Goal: Task Accomplishment & Management: Use online tool/utility

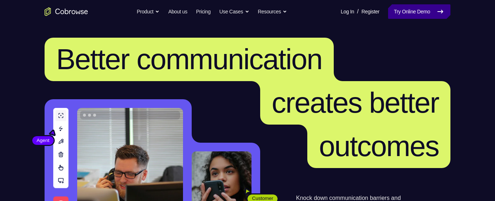
click at [426, 9] on link "Try Online Demo" at bounding box center [419, 11] width 62 height 14
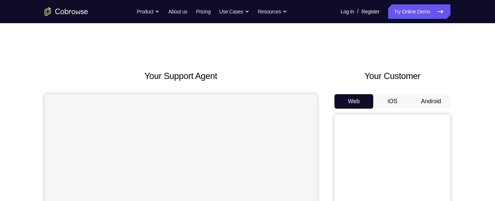
click at [433, 54] on button "Android" at bounding box center [430, 101] width 39 height 14
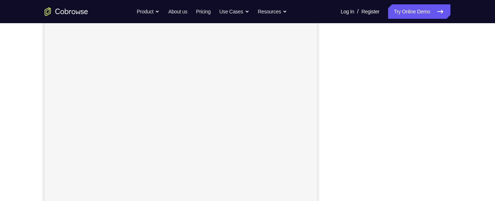
scroll to position [39, 0]
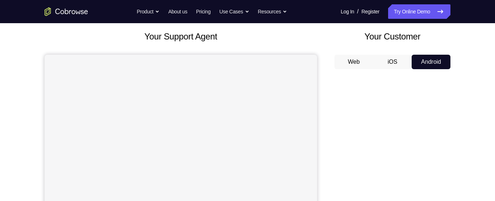
click at [394, 54] on button "iOS" at bounding box center [392, 62] width 39 height 14
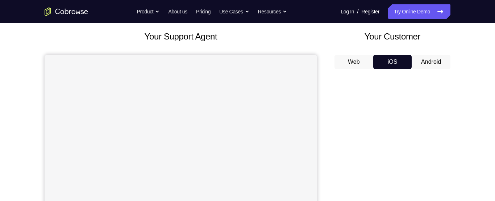
click at [423, 54] on button "Android" at bounding box center [430, 62] width 39 height 14
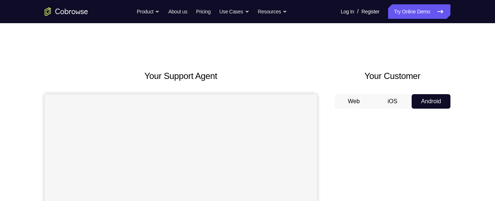
scroll to position [29, 0]
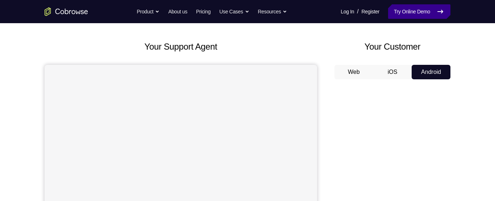
click at [424, 11] on link "Try Online Demo" at bounding box center [419, 11] width 62 height 14
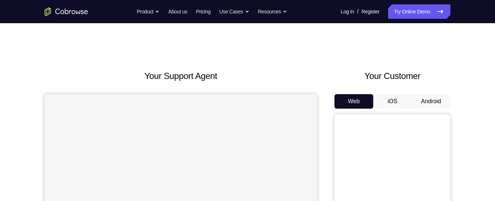
click at [431, 102] on button "Android" at bounding box center [430, 101] width 39 height 14
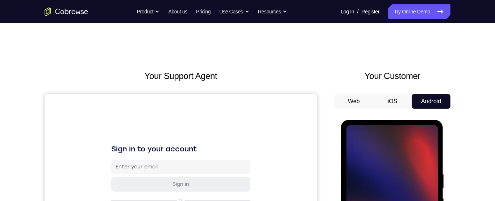
scroll to position [72, 0]
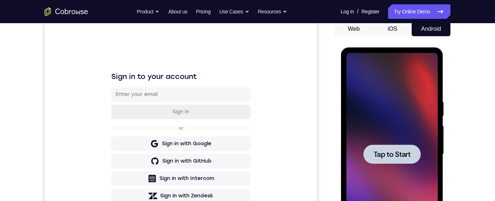
click at [411, 92] on div at bounding box center [391, 154] width 91 height 203
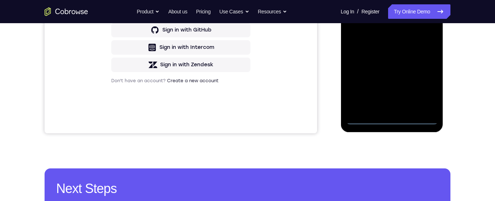
scroll to position [206, 0]
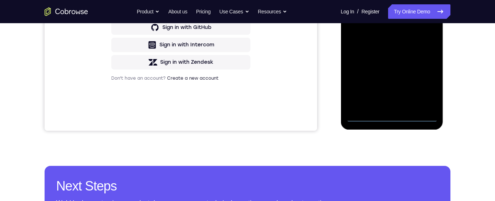
click at [390, 114] on div at bounding box center [391, 20] width 91 height 203
click at [392, 114] on div at bounding box center [391, 20] width 91 height 203
click at [428, 87] on div at bounding box center [391, 20] width 91 height 203
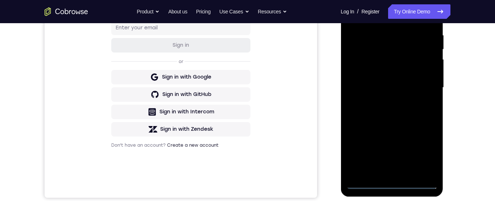
scroll to position [99, 0]
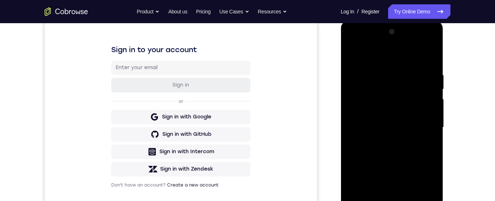
click at [386, 55] on div at bounding box center [391, 127] width 91 height 203
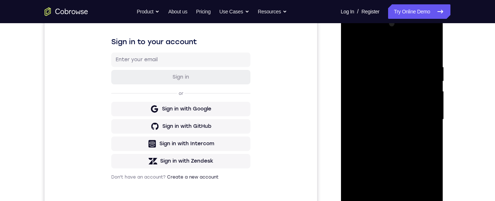
click at [422, 117] on div at bounding box center [391, 119] width 91 height 203
click at [385, 132] on div at bounding box center [391, 119] width 91 height 203
click at [402, 113] on div at bounding box center [391, 119] width 91 height 203
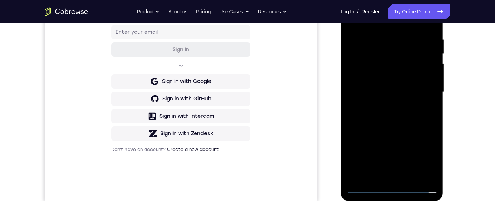
click at [373, 77] on div at bounding box center [391, 92] width 91 height 203
click at [399, 76] on div at bounding box center [391, 92] width 91 height 203
click at [404, 93] on div at bounding box center [391, 92] width 91 height 203
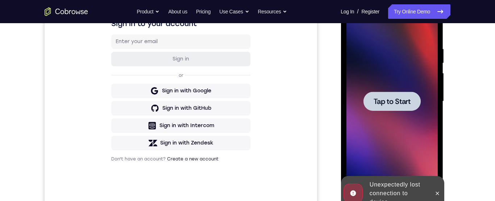
scroll to position [148, 0]
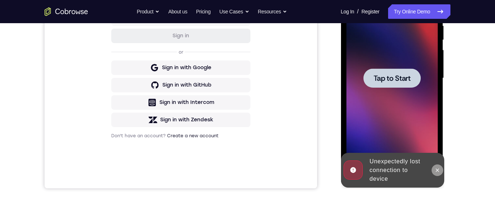
click at [438, 173] on button at bounding box center [437, 170] width 12 height 12
click at [420, 145] on div at bounding box center [391, 78] width 91 height 203
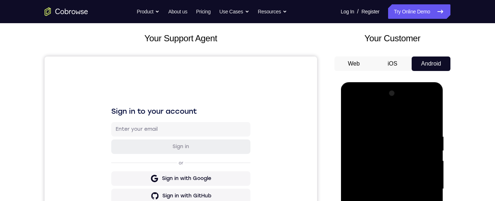
scroll to position [144, 0]
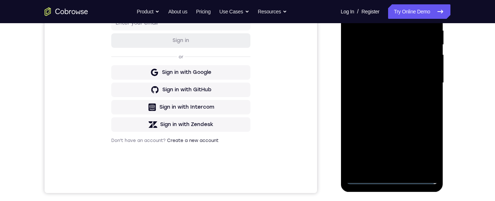
click at [390, 177] on div at bounding box center [391, 83] width 91 height 203
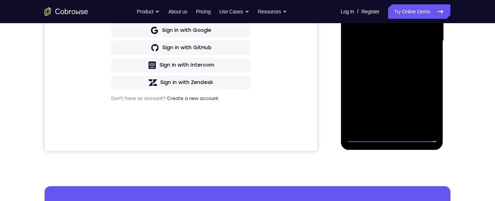
click at [389, 139] on div at bounding box center [391, 41] width 91 height 203
click at [392, 138] on div at bounding box center [391, 41] width 91 height 203
click at [389, 139] on div at bounding box center [391, 41] width 91 height 203
click at [390, 138] on div at bounding box center [391, 41] width 91 height 203
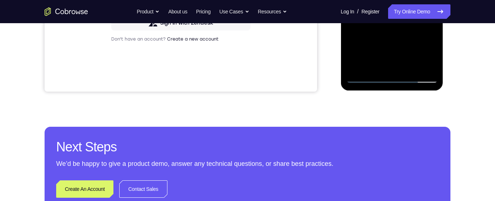
scroll to position [210, 0]
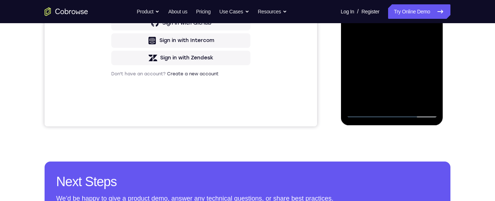
click at [421, 80] on div at bounding box center [391, 16] width 91 height 203
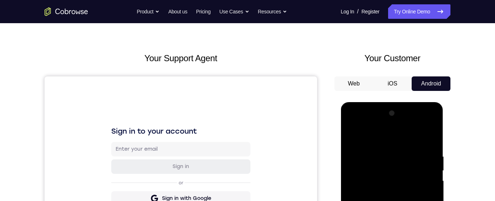
scroll to position [142, 0]
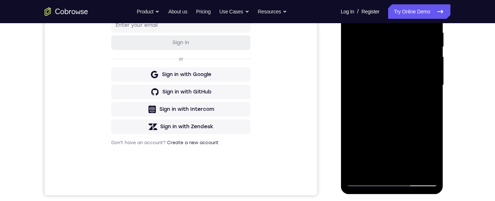
click at [391, 14] on div at bounding box center [391, 85] width 91 height 203
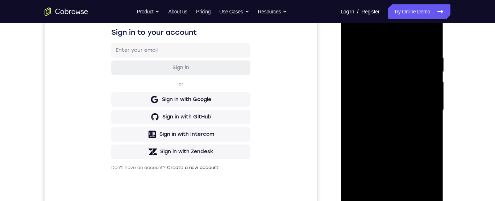
click at [420, 107] on div at bounding box center [391, 110] width 91 height 203
click at [420, 106] on div at bounding box center [391, 110] width 91 height 203
click at [385, 123] on div at bounding box center [391, 110] width 91 height 203
click at [403, 104] on div at bounding box center [391, 110] width 91 height 203
click at [380, 96] on div at bounding box center [391, 110] width 91 height 203
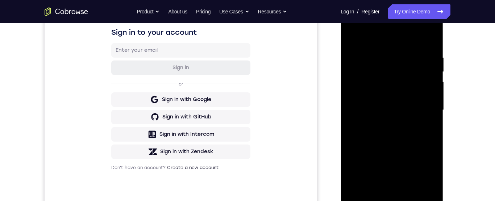
click at [406, 112] on div at bounding box center [391, 110] width 91 height 203
click at [397, 113] on div at bounding box center [391, 110] width 91 height 203
click at [411, 112] on div at bounding box center [391, 110] width 91 height 203
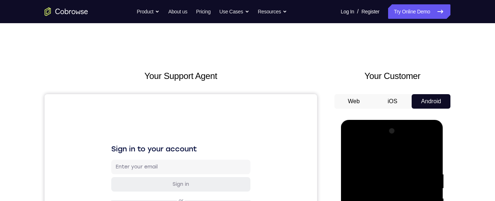
scroll to position [87, 0]
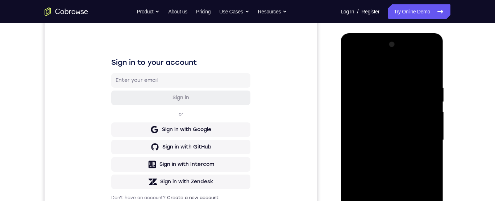
click at [399, 168] on div at bounding box center [391, 140] width 91 height 203
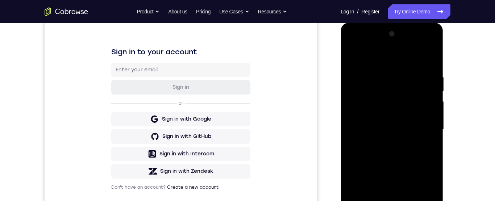
scroll to position [131, 0]
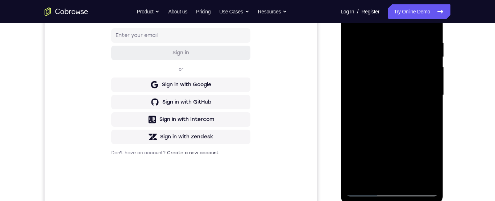
click at [414, 126] on div at bounding box center [391, 95] width 91 height 203
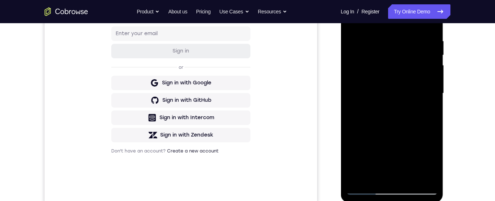
click at [404, 122] on div at bounding box center [391, 93] width 91 height 203
click at [400, 123] on div at bounding box center [391, 93] width 91 height 203
click at [398, 123] on div at bounding box center [391, 93] width 91 height 203
click at [397, 123] on div at bounding box center [391, 93] width 91 height 203
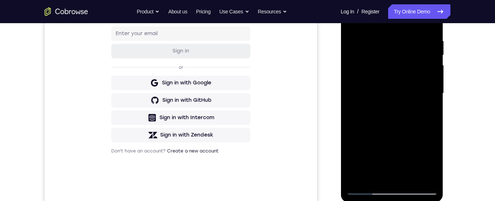
click at [402, 123] on div at bounding box center [391, 93] width 91 height 203
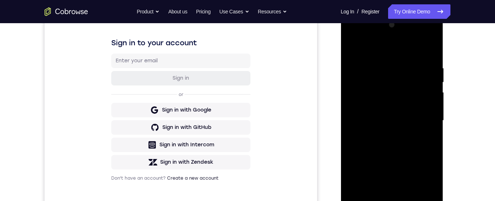
scroll to position [138, 0]
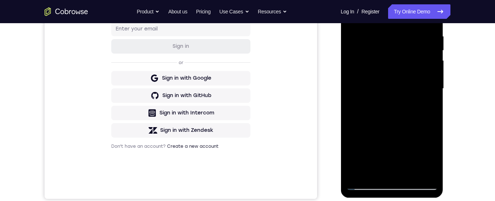
click at [409, 173] on div at bounding box center [391, 88] width 91 height 203
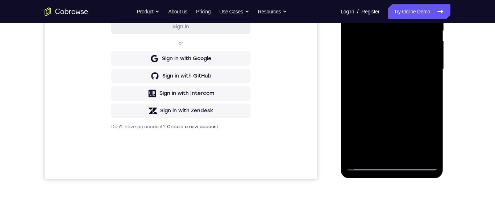
scroll to position [164, 0]
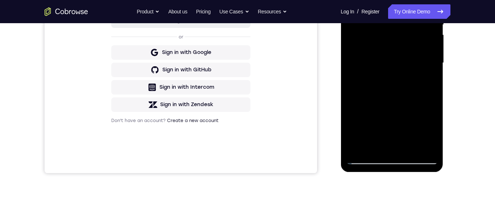
click at [406, 148] on div at bounding box center [391, 63] width 91 height 203
click at [406, 147] on div at bounding box center [391, 63] width 91 height 203
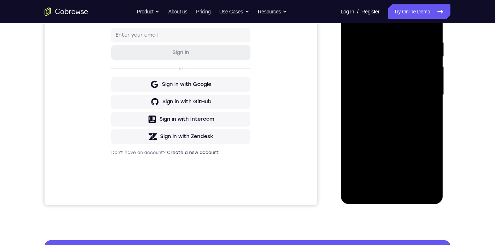
scroll to position [0, 0]
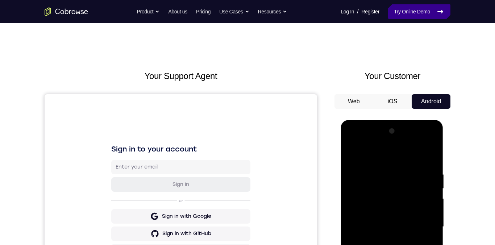
click at [425, 11] on link "Try Online Demo" at bounding box center [419, 11] width 62 height 14
click at [417, 9] on link "Try Online Demo" at bounding box center [419, 11] width 62 height 14
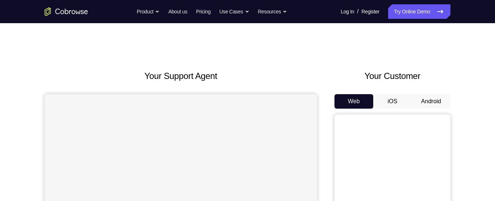
click at [434, 99] on button "Android" at bounding box center [430, 101] width 39 height 14
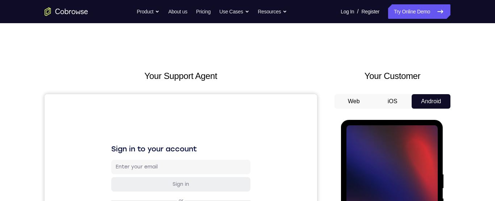
scroll to position [96, 0]
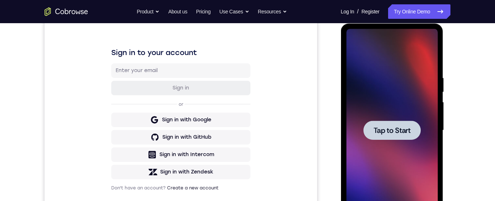
click at [390, 80] on div at bounding box center [391, 130] width 91 height 203
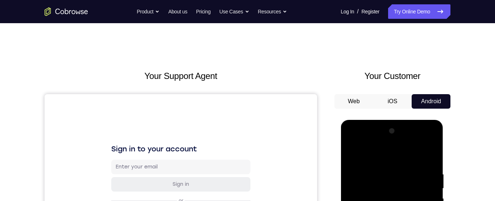
scroll to position [103, 0]
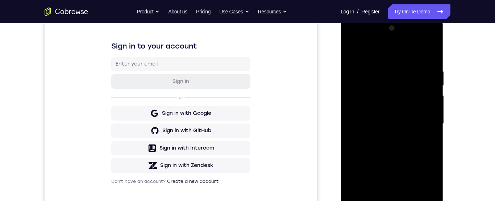
click at [391, 217] on div at bounding box center [391, 123] width 91 height 203
click at [390, 222] on div at bounding box center [391, 123] width 91 height 203
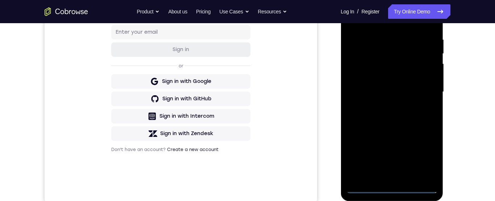
click at [390, 186] on div at bounding box center [391, 92] width 91 height 203
click at [390, 188] on div at bounding box center [391, 92] width 91 height 203
click at [391, 188] on div at bounding box center [391, 92] width 91 height 203
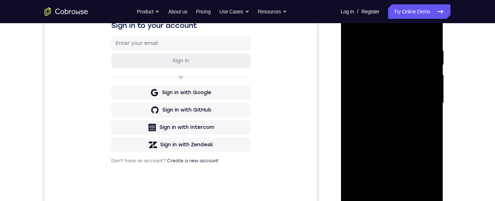
scroll to position [156, 0]
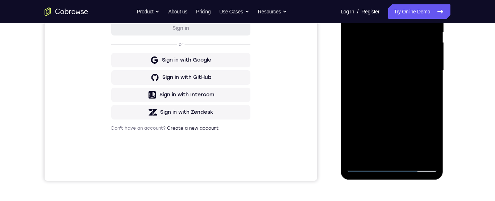
click at [423, 135] on div at bounding box center [391, 70] width 91 height 203
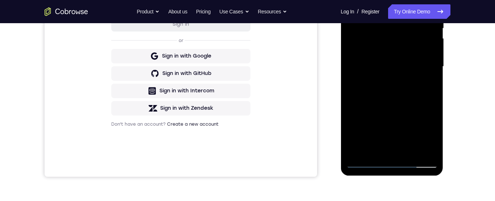
click at [422, 130] on div at bounding box center [391, 66] width 91 height 203
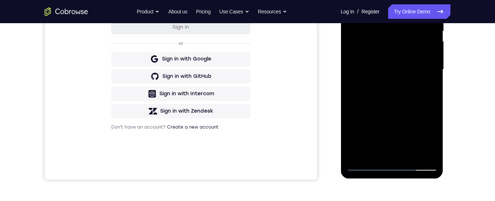
scroll to position [159, 0]
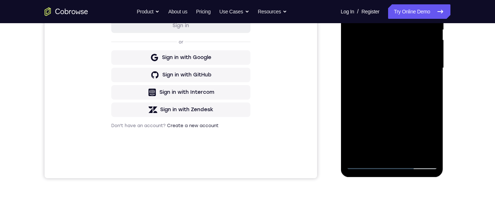
click at [426, 132] on div at bounding box center [391, 68] width 91 height 203
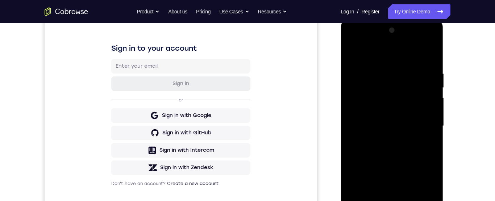
scroll to position [71, 0]
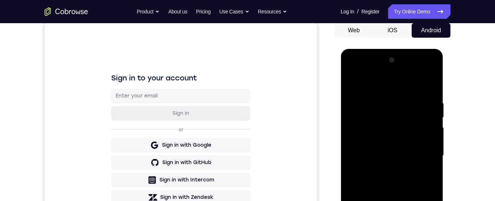
click at [383, 84] on div at bounding box center [391, 155] width 91 height 203
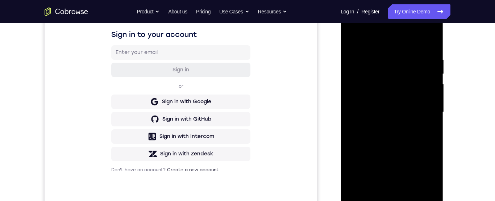
click at [424, 112] on div at bounding box center [391, 112] width 91 height 203
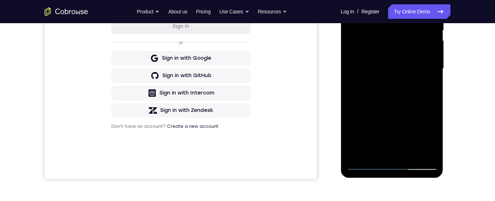
scroll to position [133, 0]
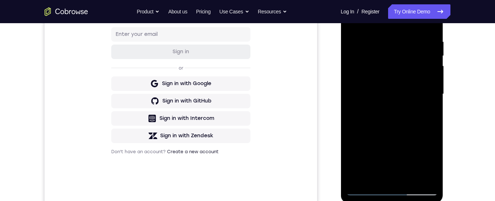
click at [383, 107] on div at bounding box center [391, 94] width 91 height 203
click at [400, 81] on div at bounding box center [391, 94] width 91 height 203
click at [380, 97] on div at bounding box center [391, 94] width 91 height 203
click at [398, 95] on div at bounding box center [391, 94] width 91 height 203
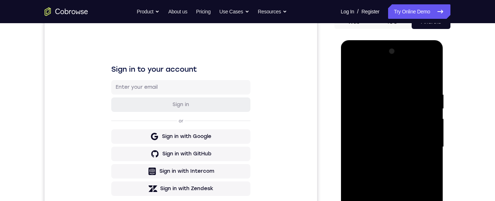
scroll to position [104, 0]
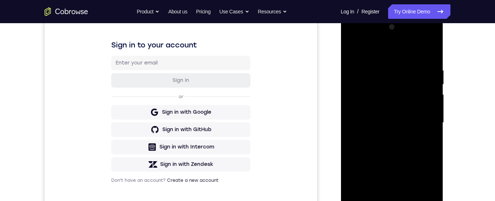
click at [406, 153] on div at bounding box center [391, 122] width 91 height 203
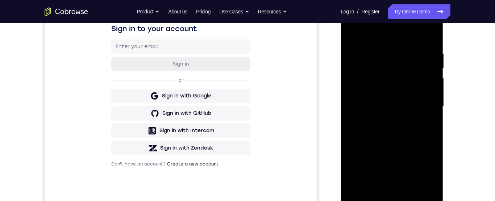
scroll to position [126, 0]
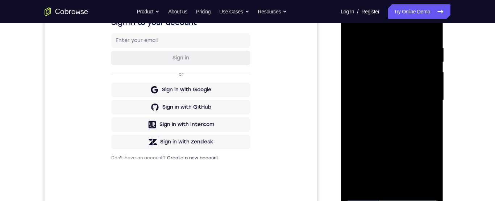
click at [408, 185] on div at bounding box center [391, 100] width 91 height 203
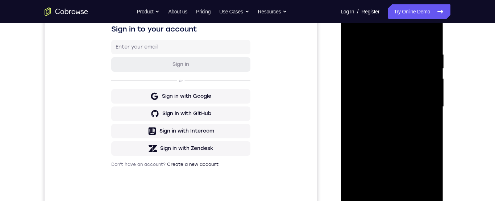
scroll to position [126, 0]
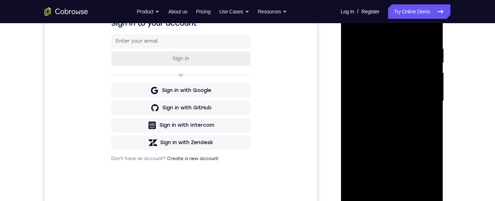
click at [402, 180] on div at bounding box center [391, 101] width 91 height 203
click at [410, 182] on div at bounding box center [391, 101] width 91 height 203
click at [407, 181] on div at bounding box center [391, 101] width 91 height 203
click at [410, 182] on div at bounding box center [391, 101] width 91 height 203
click at [409, 184] on div at bounding box center [391, 101] width 91 height 203
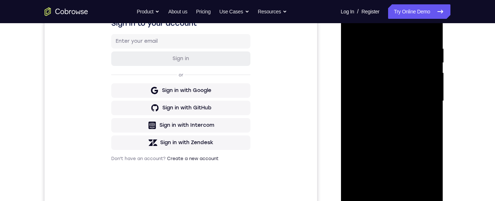
click at [408, 182] on div at bounding box center [391, 101] width 91 height 203
click at [398, 46] on div at bounding box center [391, 101] width 91 height 203
click at [405, 47] on div at bounding box center [391, 101] width 91 height 203
click at [406, 184] on div at bounding box center [391, 101] width 91 height 203
click at [408, 183] on div at bounding box center [391, 101] width 91 height 203
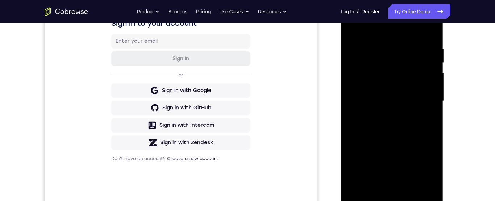
click at [428, 185] on div at bounding box center [391, 101] width 91 height 203
click at [404, 185] on div at bounding box center [391, 101] width 91 height 203
click at [424, 182] on div at bounding box center [391, 101] width 91 height 203
click at [407, 185] on div at bounding box center [391, 101] width 91 height 203
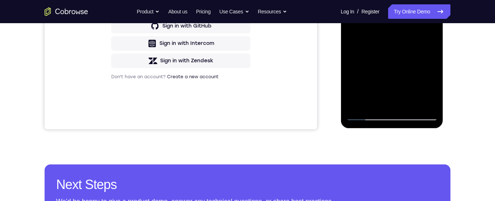
scroll to position [223, 0]
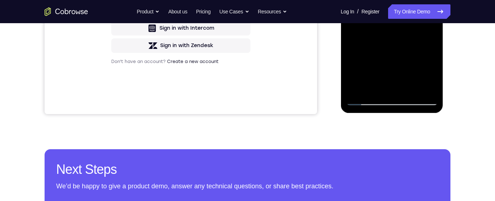
click at [406, 88] on div at bounding box center [391, 4] width 91 height 203
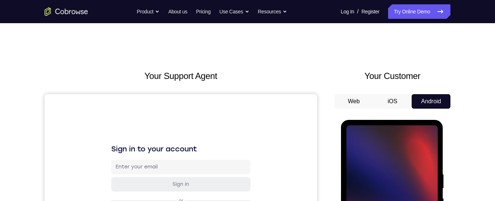
scroll to position [21, 0]
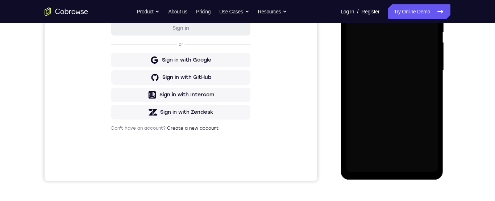
scroll to position [156, 0]
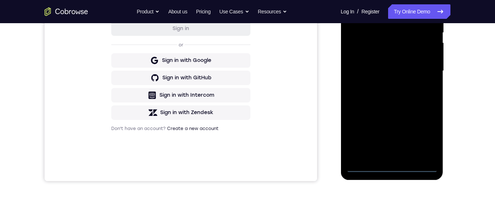
click at [390, 165] on div at bounding box center [391, 71] width 91 height 203
click at [422, 127] on div at bounding box center [391, 71] width 91 height 203
click at [422, 137] on div at bounding box center [391, 71] width 91 height 203
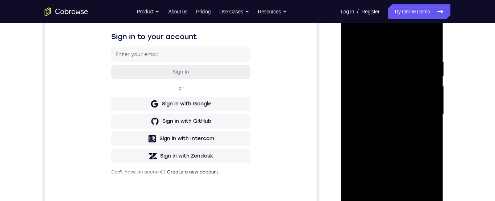
click at [381, 43] on div at bounding box center [391, 114] width 91 height 203
click at [421, 109] on div at bounding box center [391, 114] width 91 height 203
click at [384, 125] on div at bounding box center [391, 114] width 91 height 203
click at [408, 107] on div at bounding box center [391, 114] width 91 height 203
click at [380, 97] on div at bounding box center [391, 114] width 91 height 203
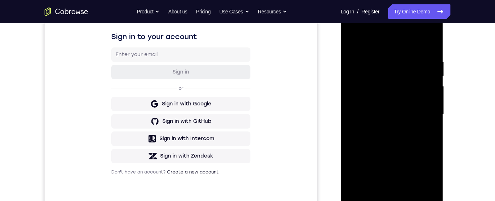
click at [407, 116] on div at bounding box center [391, 114] width 91 height 203
click at [408, 141] on div at bounding box center [391, 114] width 91 height 203
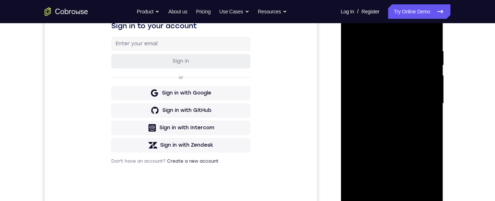
click at [410, 189] on div at bounding box center [391, 103] width 91 height 203
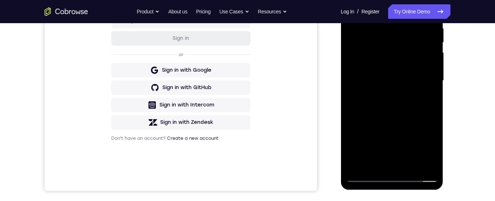
click at [408, 113] on div at bounding box center [391, 80] width 91 height 203
click at [408, 166] on div at bounding box center [391, 80] width 91 height 203
click at [395, 121] on div at bounding box center [391, 80] width 91 height 203
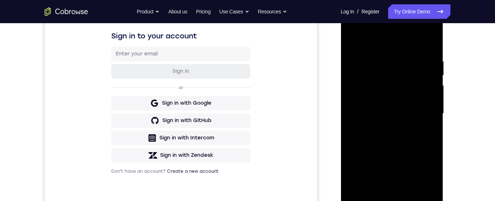
click at [358, 40] on div at bounding box center [391, 113] width 91 height 203
click at [432, 148] on div at bounding box center [391, 113] width 91 height 203
click at [429, 149] on div at bounding box center [391, 113] width 91 height 203
click at [429, 146] on div at bounding box center [391, 113] width 91 height 203
click at [429, 145] on div at bounding box center [391, 113] width 91 height 203
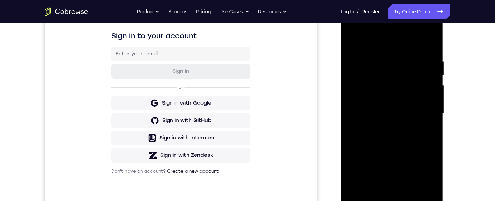
click at [430, 145] on div at bounding box center [391, 113] width 91 height 203
click at [430, 146] on div at bounding box center [391, 113] width 91 height 203
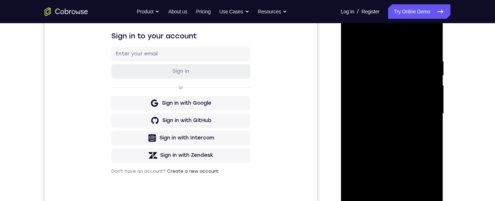
click at [431, 143] on div at bounding box center [391, 113] width 91 height 203
click at [386, 54] on div at bounding box center [391, 113] width 91 height 203
click at [423, 148] on div at bounding box center [391, 113] width 91 height 203
click at [423, 129] on div at bounding box center [391, 113] width 91 height 203
click at [420, 127] on div at bounding box center [391, 113] width 91 height 203
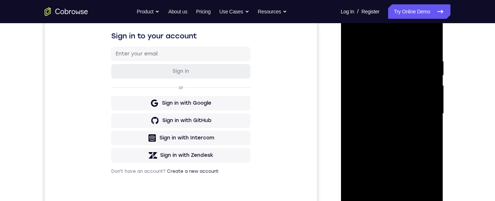
click at [419, 134] on div at bounding box center [391, 113] width 91 height 203
click at [420, 130] on div at bounding box center [391, 113] width 91 height 203
click at [420, 129] on div at bounding box center [391, 113] width 91 height 203
click at [424, 129] on div at bounding box center [391, 113] width 91 height 203
click at [430, 39] on div at bounding box center [391, 113] width 91 height 203
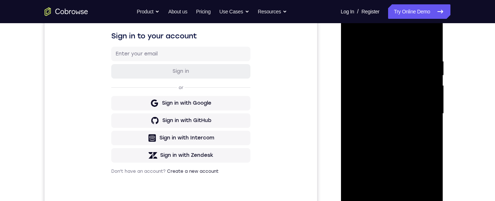
click at [395, 53] on div at bounding box center [391, 113] width 91 height 203
click at [411, 52] on div at bounding box center [391, 113] width 91 height 203
click at [354, 50] on div at bounding box center [391, 113] width 91 height 203
click at [397, 106] on div at bounding box center [391, 113] width 91 height 203
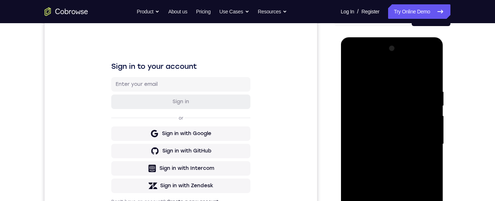
scroll to position [105, 0]
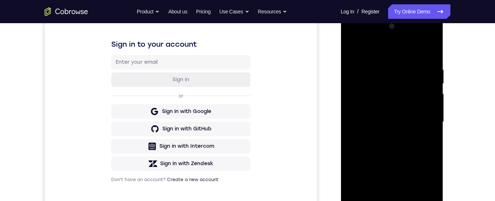
click at [419, 93] on div at bounding box center [391, 122] width 91 height 203
click at [427, 31] on div at bounding box center [391, 122] width 91 height 203
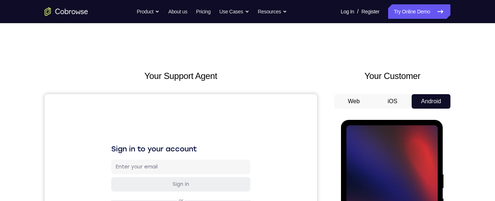
scroll to position [42, 0]
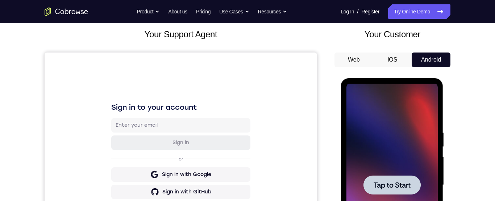
click at [410, 148] on div at bounding box center [391, 185] width 91 height 203
